Goal: Navigation & Orientation: Find specific page/section

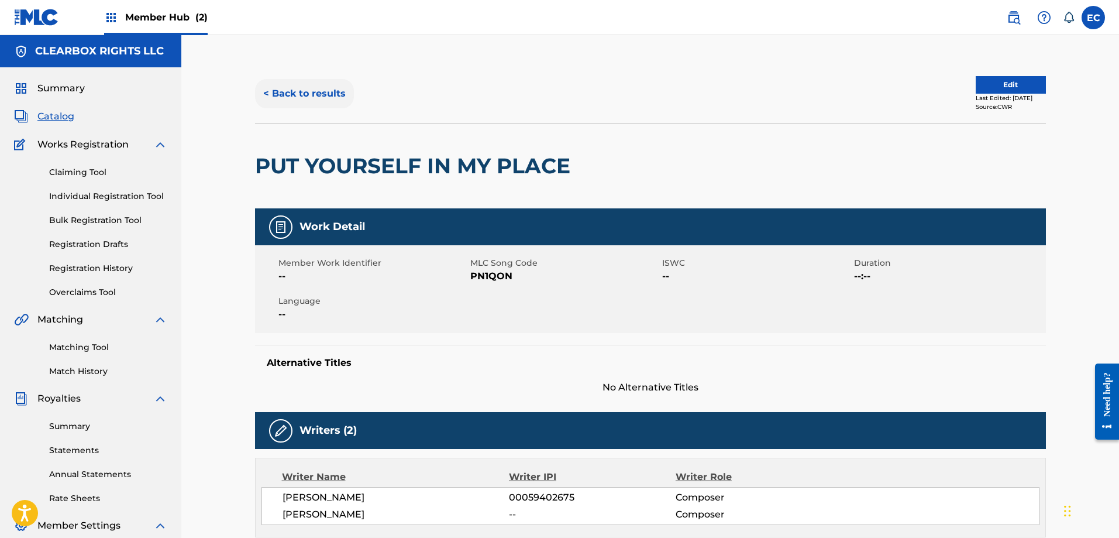
click at [321, 94] on button "< Back to results" at bounding box center [304, 93] width 99 height 29
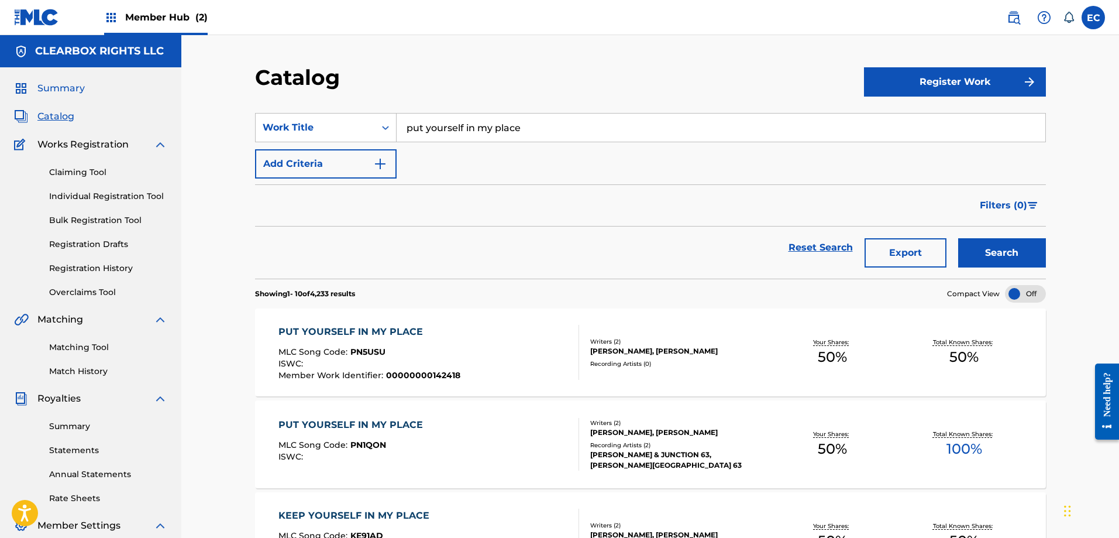
click at [74, 87] on span "Summary" at bounding box center [60, 88] width 47 height 14
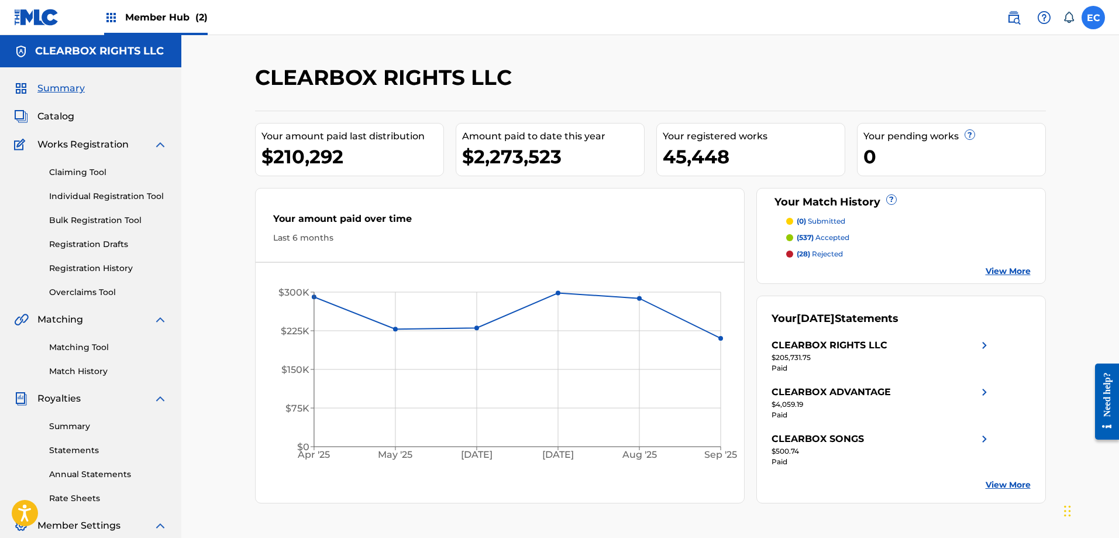
click at [1099, 19] on label at bounding box center [1093, 17] width 23 height 23
click at [1093, 18] on input "EC [PERSON_NAME] [EMAIL_ADDRESS][DOMAIN_NAME] Notification Preferences Profile …" at bounding box center [1093, 18] width 0 height 0
click at [981, 162] on p "Log out" at bounding box center [979, 165] width 27 height 11
click at [1093, 18] on input "EC [PERSON_NAME] [EMAIL_ADDRESS][DOMAIN_NAME] Notification Preferences Profile …" at bounding box center [1093, 18] width 0 height 0
